Goal: Information Seeking & Learning: Learn about a topic

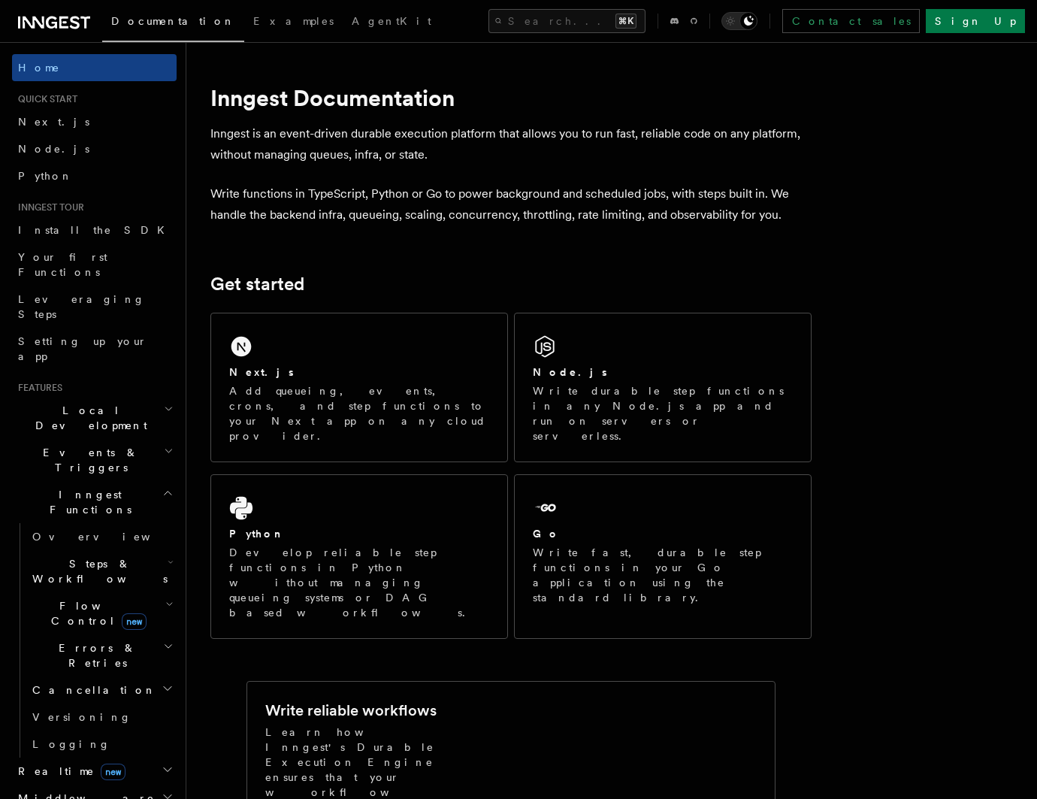
click at [76, 403] on span "Local Development" at bounding box center [88, 418] width 152 height 30
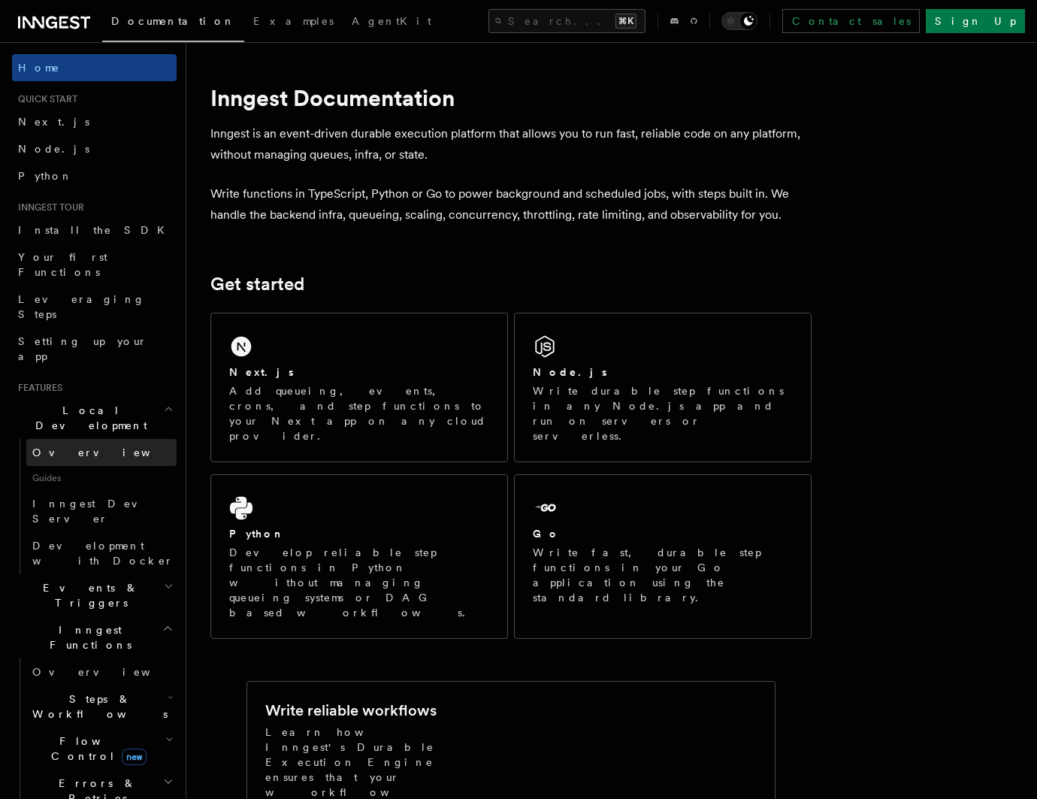
click at [116, 439] on link "Overview" at bounding box center [101, 452] width 150 height 27
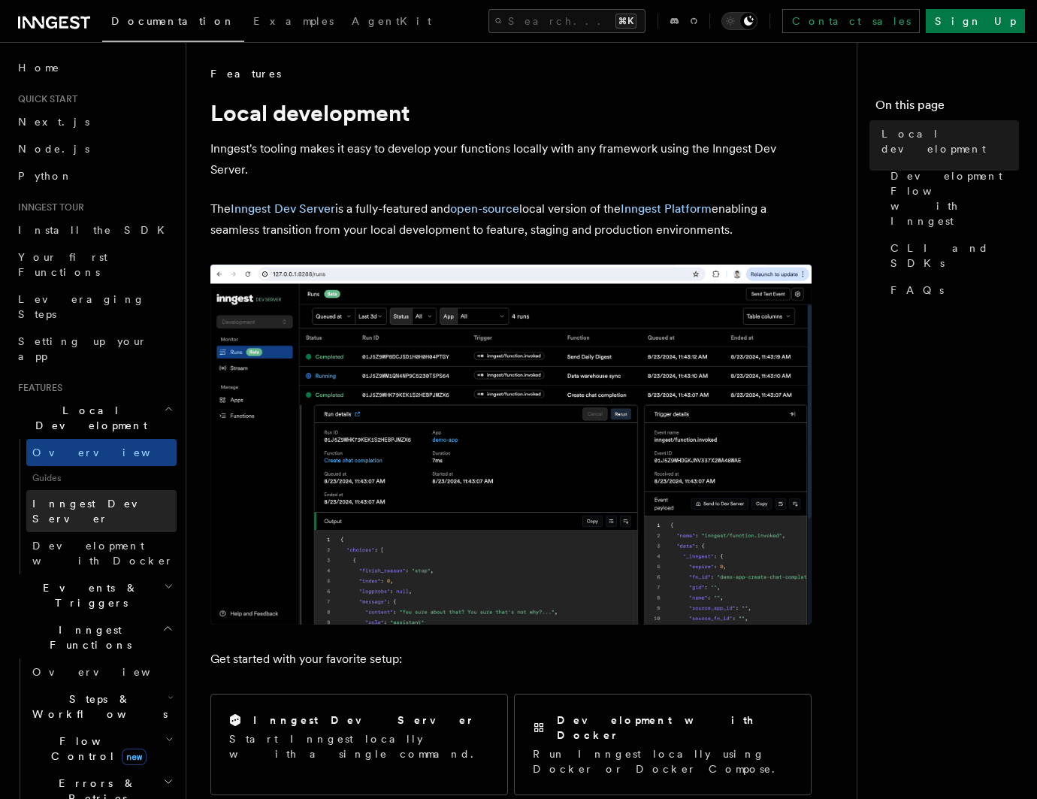
click at [103, 497] on span "Inngest Dev Server" at bounding box center [96, 510] width 129 height 27
